Goal: Task Accomplishment & Management: Manage account settings

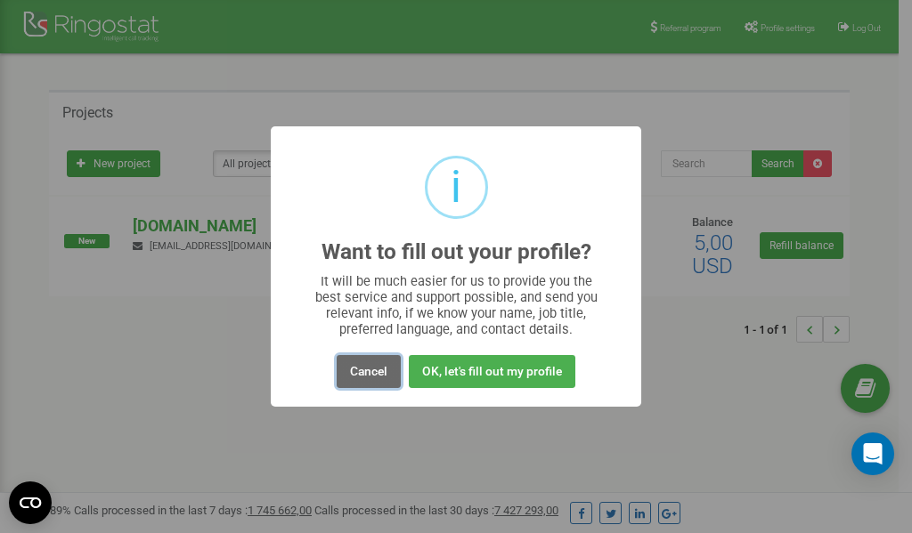
click at [362, 377] on button "Cancel" at bounding box center [369, 371] width 64 height 33
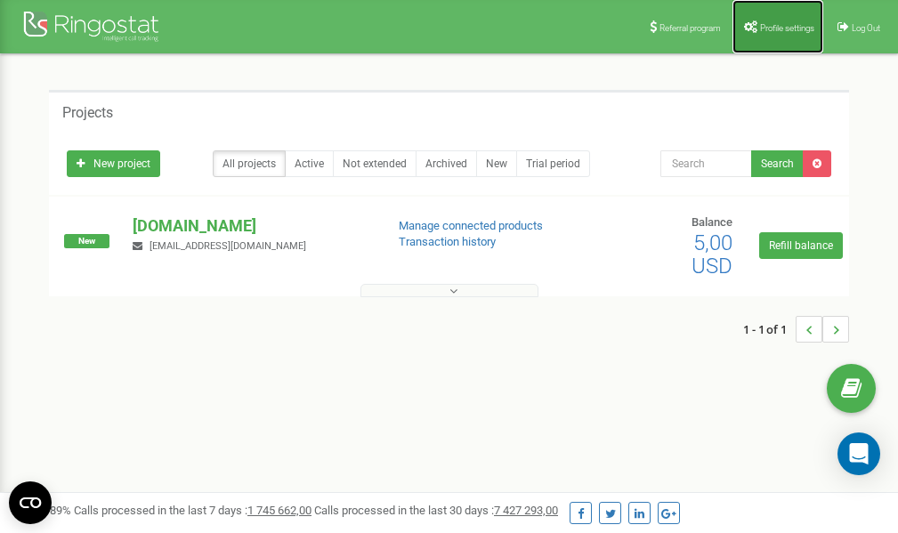
click at [789, 29] on span "Profile settings" at bounding box center [787, 28] width 54 height 10
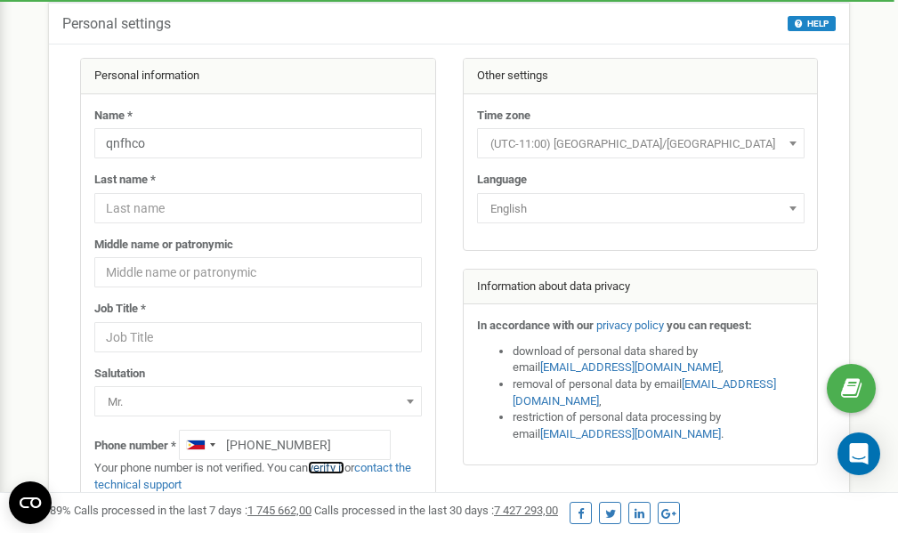
click at [339, 466] on link "verify it" at bounding box center [326, 467] width 36 height 13
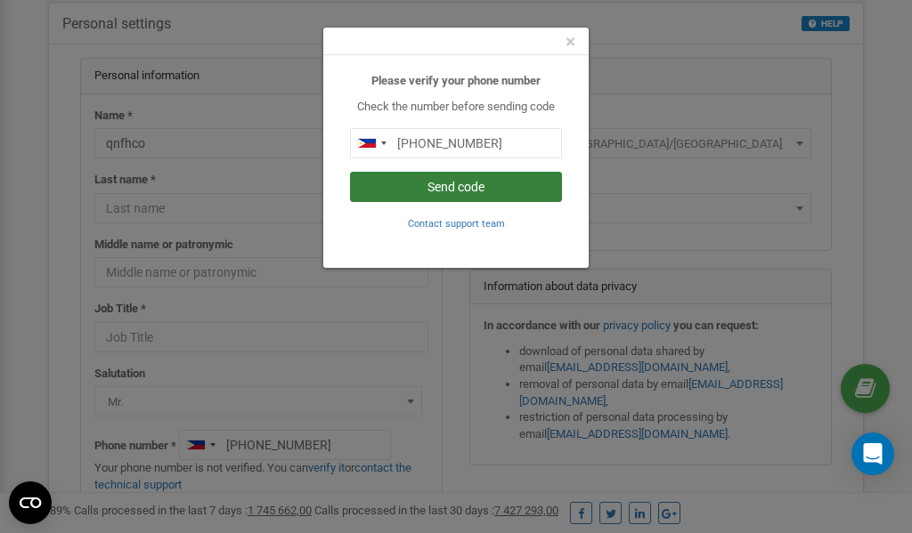
click at [469, 189] on button "Send code" at bounding box center [456, 187] width 212 height 30
